Goal: Transaction & Acquisition: Book appointment/travel/reservation

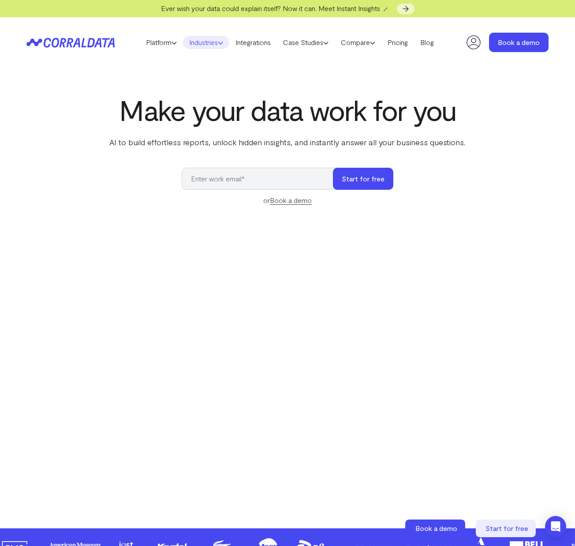
click at [221, 41] on icon at bounding box center [220, 42] width 5 height 5
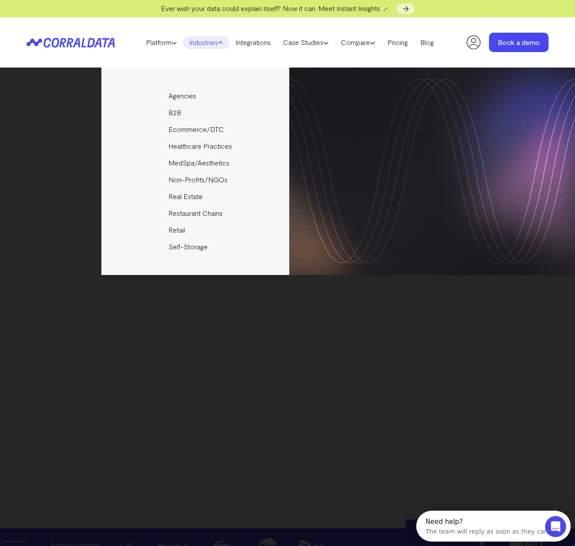
click at [221, 41] on icon at bounding box center [220, 42] width 5 height 5
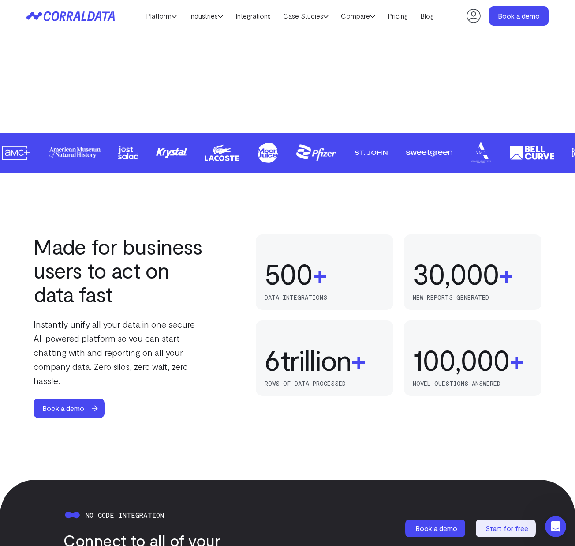
scroll to position [438, 0]
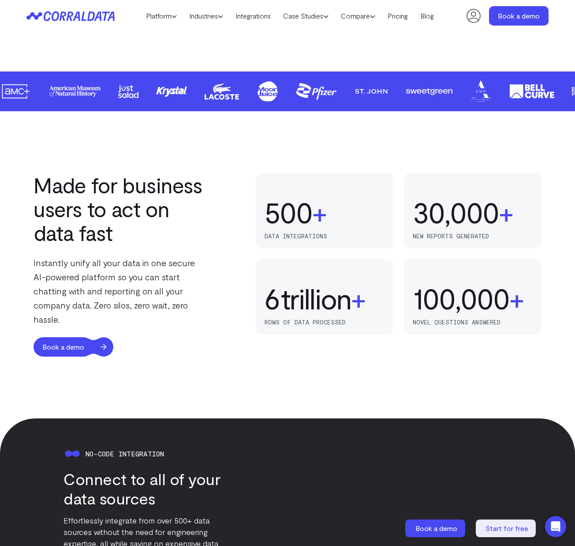
click at [84, 337] on span "Book a demo" at bounding box center [64, 346] width 60 height 19
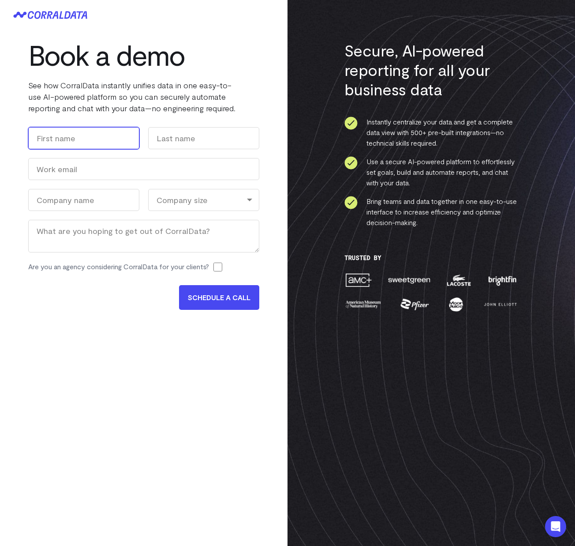
click at [132, 142] on input "First" at bounding box center [83, 138] width 111 height 22
type input "jack"
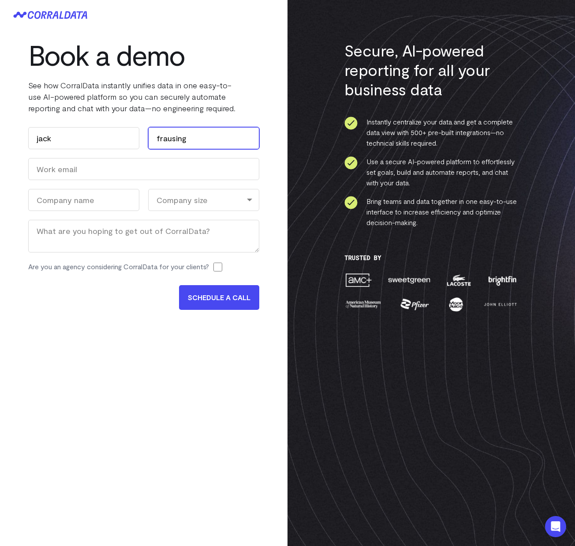
type input "frausing"
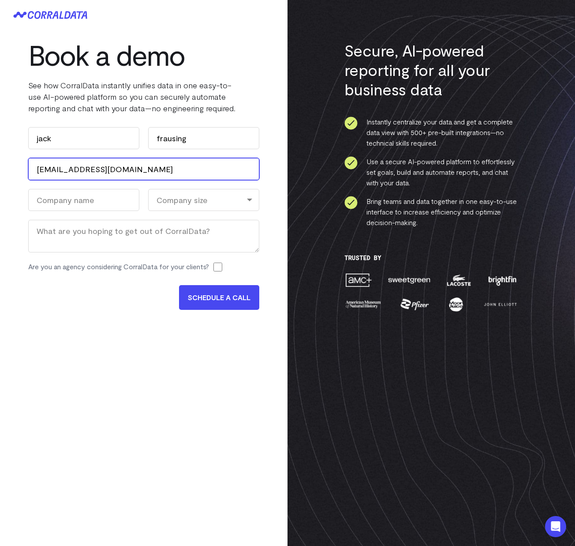
type input "[EMAIL_ADDRESS][DOMAIN_NAME]"
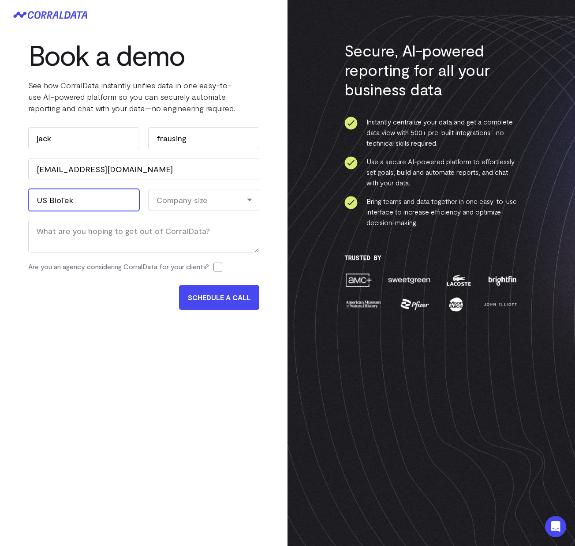
type input "US BioTek"
click at [208, 205] on div "Company size" at bounding box center [203, 200] width 111 height 22
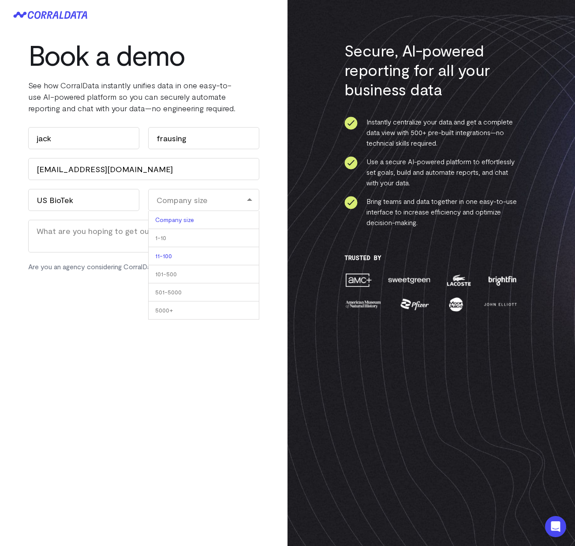
click at [205, 256] on li "11-100" at bounding box center [203, 256] width 111 height 18
select select "11-100"
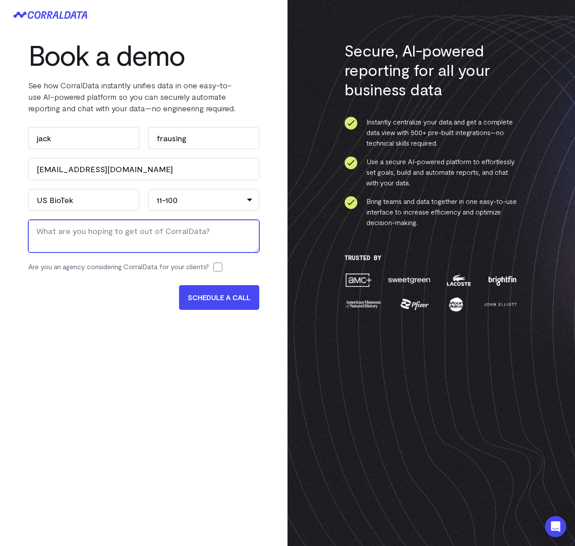
click at [165, 240] on textarea "Message" at bounding box center [143, 236] width 231 height 33
type textarea "Better analytics of sales data"
click at [191, 299] on input "SCHEDULE A CALL" at bounding box center [219, 297] width 80 height 25
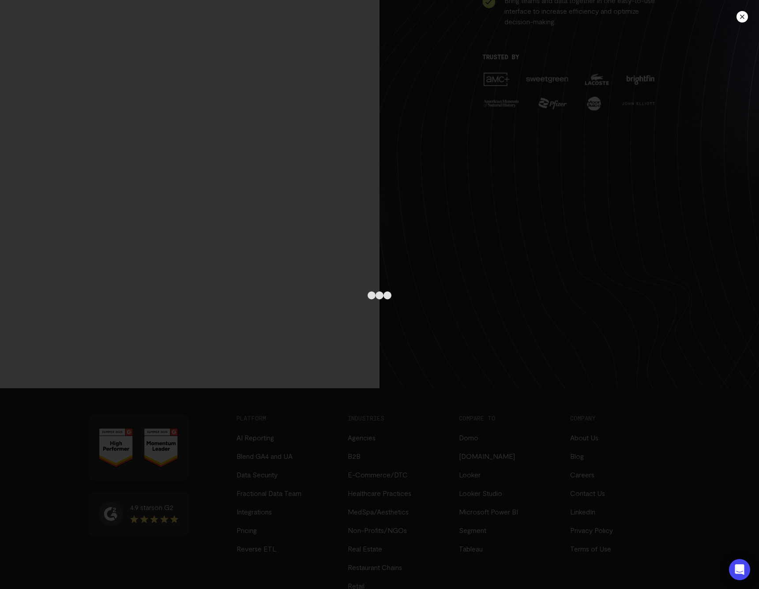
scroll to position [266, 0]
